Goal: Find specific fact: Find specific fact

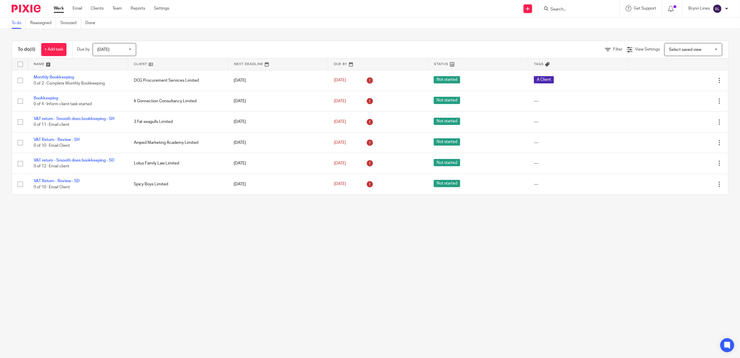
click at [559, 8] on input "Search" at bounding box center [576, 9] width 52 height 5
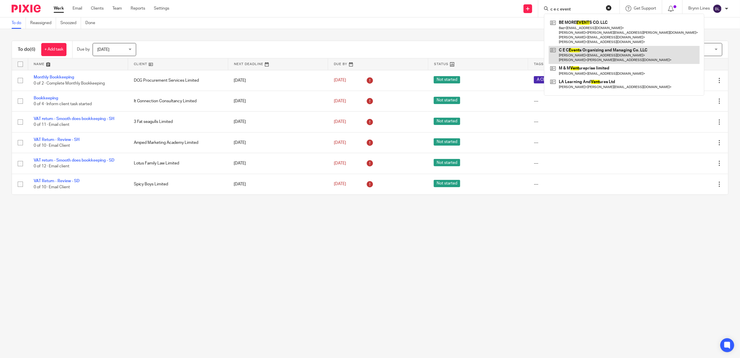
type input "c e c event"
click at [586, 52] on link at bounding box center [624, 55] width 151 height 18
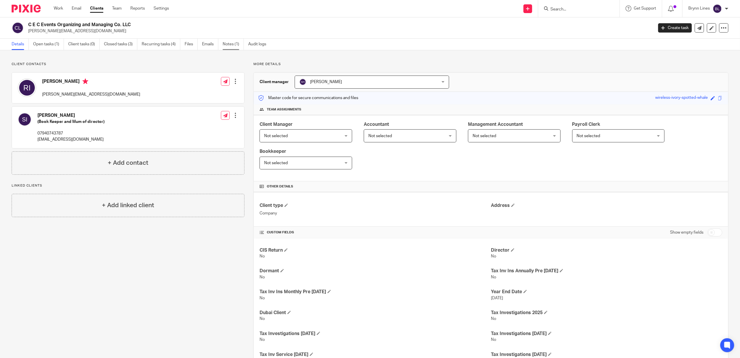
click at [228, 44] on link "Notes (1)" at bounding box center [233, 44] width 21 height 11
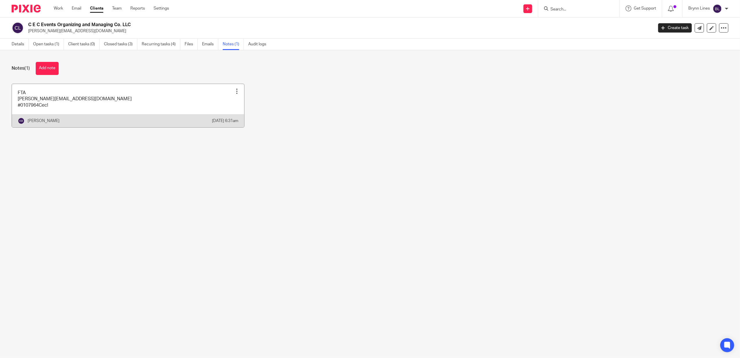
click at [226, 91] on link at bounding box center [128, 105] width 232 height 43
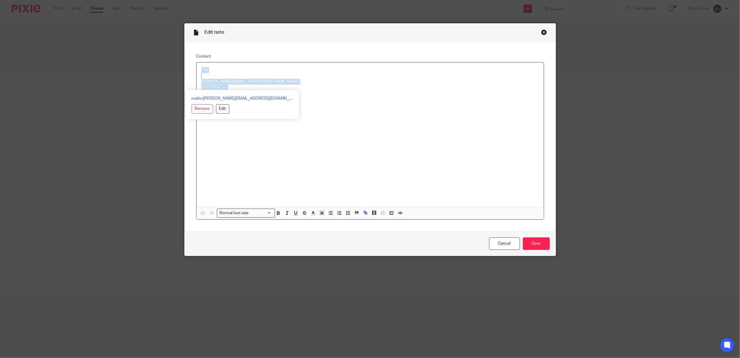
drag, startPoint x: 279, startPoint y: 104, endPoint x: 193, endPoint y: 71, distance: 92.0
click at [196, 71] on div "FTA robyn@creativeeventscollective.com #0107964Cec! Normal text size Loading...…" at bounding box center [370, 140] width 348 height 157
copy p "FTA robyn@creativeeventscollective.com #0107964Cec!"
click at [544, 31] on div "Close this dialog window" at bounding box center [544, 32] width 6 height 6
click at [542, 33] on div "Close this dialog window" at bounding box center [544, 32] width 6 height 6
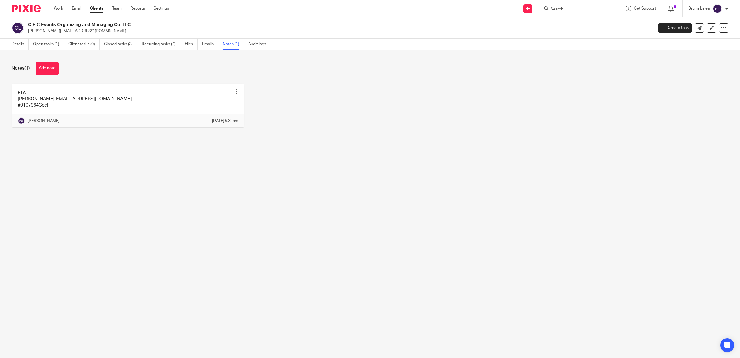
click at [559, 10] on input "Search" at bounding box center [576, 9] width 52 height 5
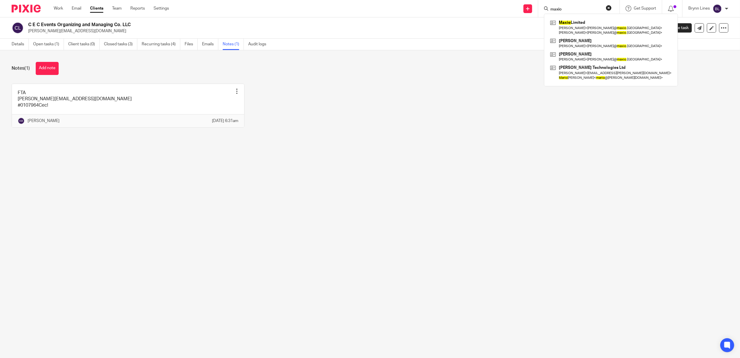
type input "maxio"
click button "submit" at bounding box center [0, 0] width 0 height 0
click at [580, 27] on link at bounding box center [611, 27] width 125 height 18
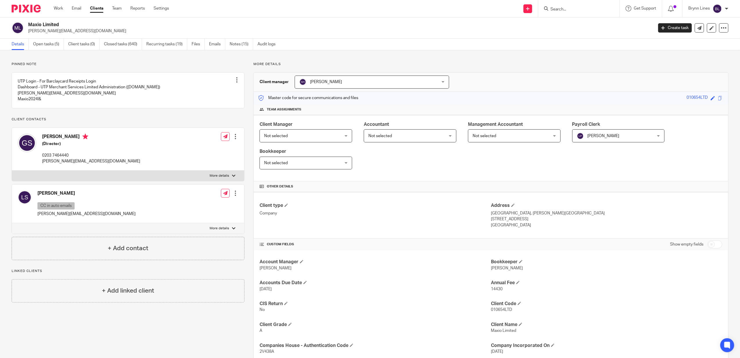
click at [565, 9] on input "Search" at bounding box center [576, 9] width 52 height 5
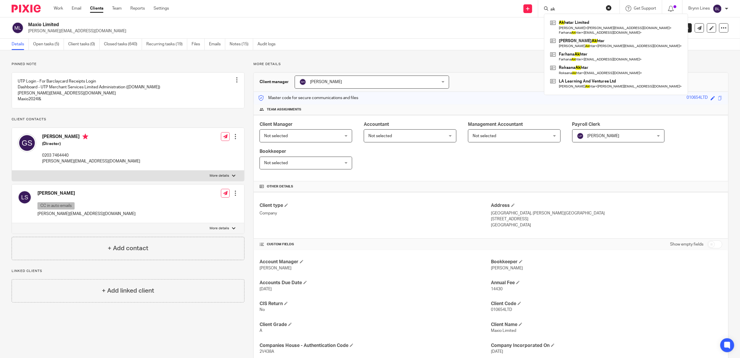
type input "a"
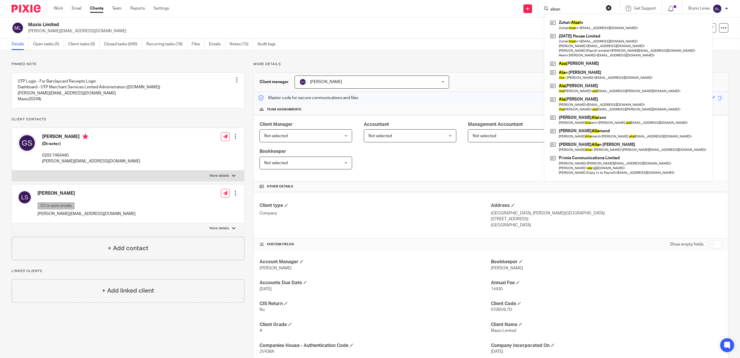
type input "alzan"
click button "submit" at bounding box center [0, 0] width 0 height 0
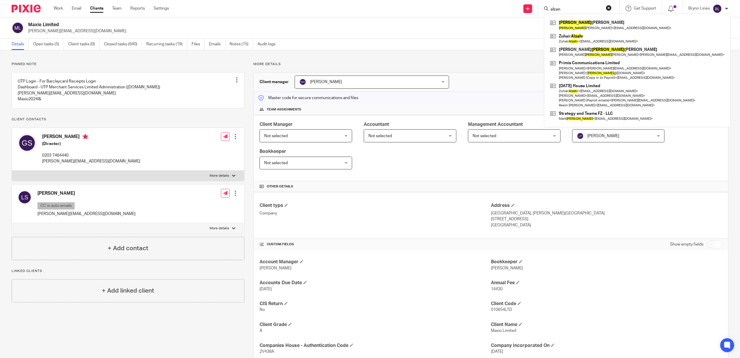
click at [428, 39] on div "Details Open tasks (5) Client tasks (0) Closed tasks (640) Recurring tasks (19)…" at bounding box center [370, 45] width 740 height 12
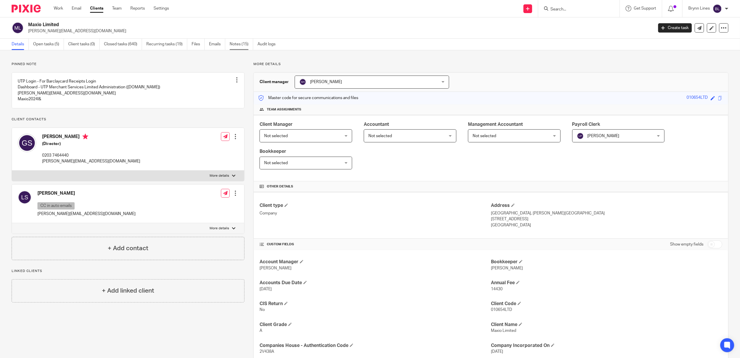
click at [243, 42] on link "Notes (15)" at bounding box center [242, 44] width 24 height 11
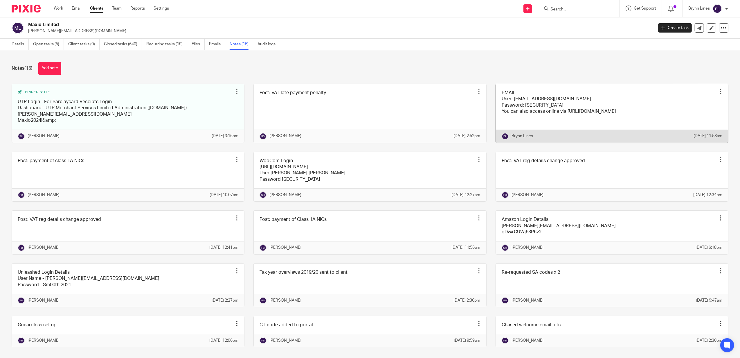
click at [531, 113] on link at bounding box center [612, 113] width 232 height 59
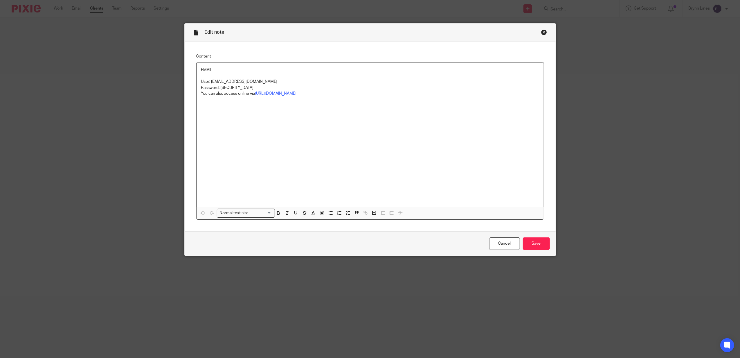
click at [271, 98] on div "EMAIL User: [EMAIL_ADDRESS][DOMAIN_NAME] Password: [SECURITY_DATA] You can also…" at bounding box center [370, 134] width 347 height 144
click at [285, 94] on u "[URL][DOMAIN_NAME]" at bounding box center [276, 93] width 42 height 4
click at [279, 104] on link "https://outlook.office.com" at bounding box center [290, 105] width 42 height 6
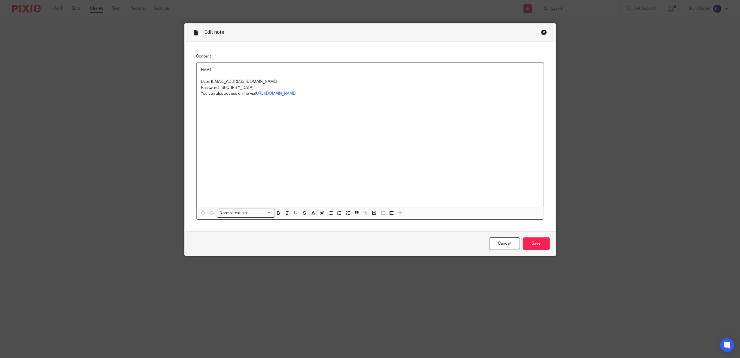
click at [395, 132] on div "EMAIL User: accounts@maxio.uk Password: K*333793590560ah You can also access on…" at bounding box center [370, 134] width 347 height 144
drag, startPoint x: 255, startPoint y: 87, endPoint x: 218, endPoint y: 88, distance: 37.2
click at [218, 88] on p "Password: K*333793590560ah" at bounding box center [370, 88] width 338 height 6
copy p "K*333793590560ah"
